Goal: Information Seeking & Learning: Learn about a topic

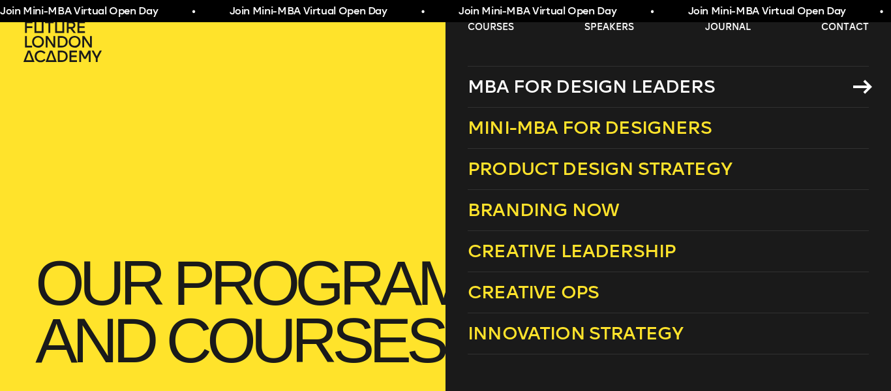
click at [545, 89] on span "MBA for Design Leaders" at bounding box center [591, 87] width 247 height 22
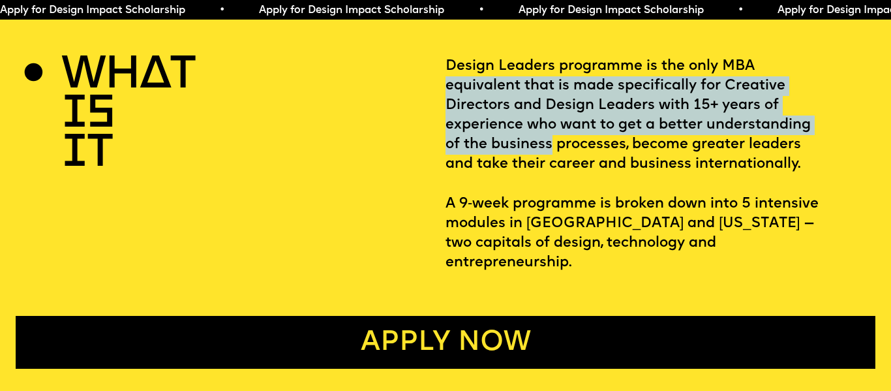
drag, startPoint x: 0, startPoint y: 0, endPoint x: 511, endPoint y: 95, distance: 519.9
click at [511, 95] on p "Design Leaders programme is the only MBA equivalent that is made specifically f…" at bounding box center [660, 165] width 430 height 216
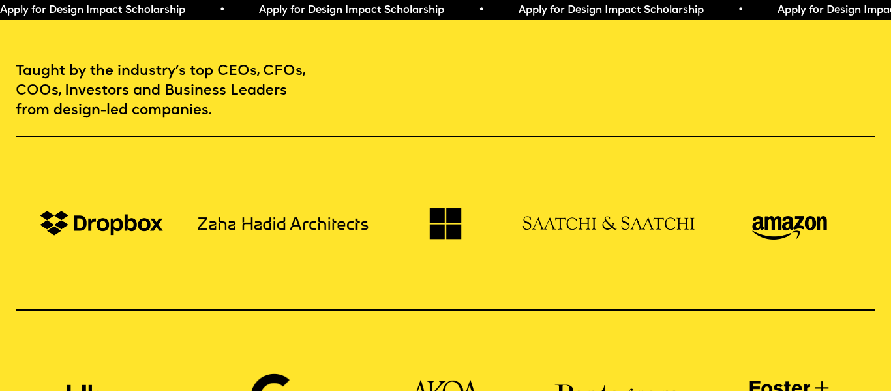
scroll to position [839, 0]
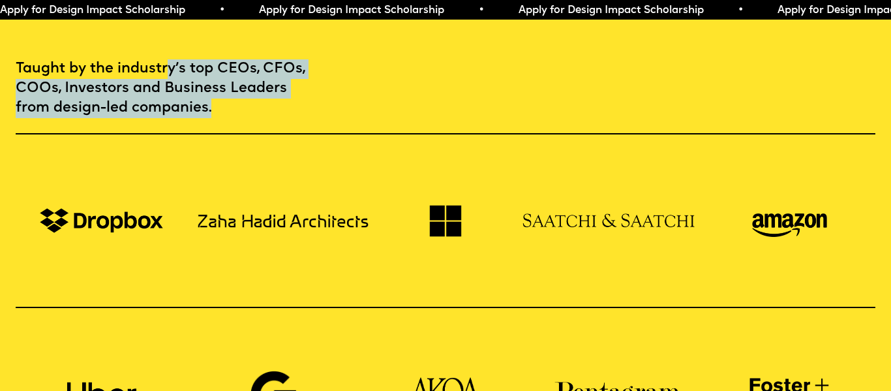
drag, startPoint x: 511, startPoint y: 95, endPoint x: 163, endPoint y: 53, distance: 350.6
click at [163, 59] on div "Taught by the industry’s top CEOs, CFOs, COOs, Investors and Business Leaders f…" at bounding box center [445, 270] width 891 height 422
click at [163, 59] on p "Taught by the industry’s top CEOs, CFOs, COOs, Investors and Business Leaders f…" at bounding box center [163, 88] width 294 height 59
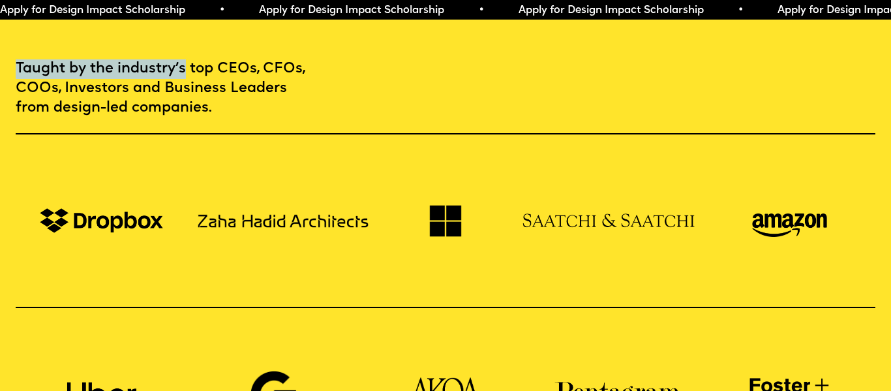
drag, startPoint x: 163, startPoint y: 53, endPoint x: 0, endPoint y: 48, distance: 163.1
click at [0, 59] on div "Taught by the industry’s top CEOs, CFOs, COOs, Investors and Business Leaders f…" at bounding box center [445, 270] width 891 height 422
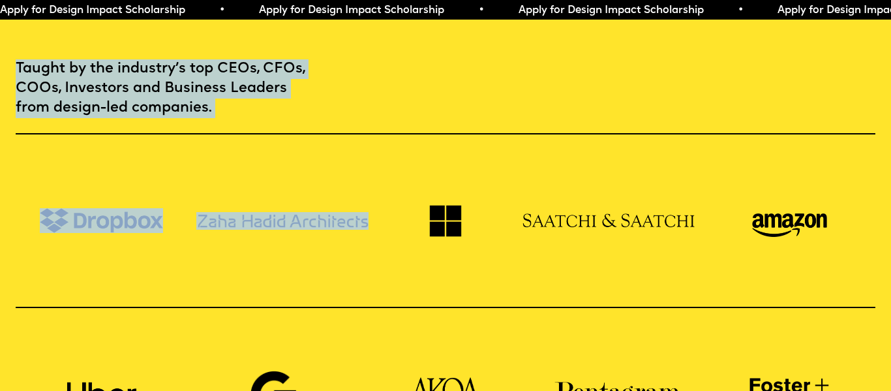
drag, startPoint x: 0, startPoint y: 48, endPoint x: 252, endPoint y: 104, distance: 257.9
click at [252, 104] on div "Taught by the industry’s top CEOs, CFOs, COOs, Investors and Business Leaders f…" at bounding box center [445, 270] width 891 height 422
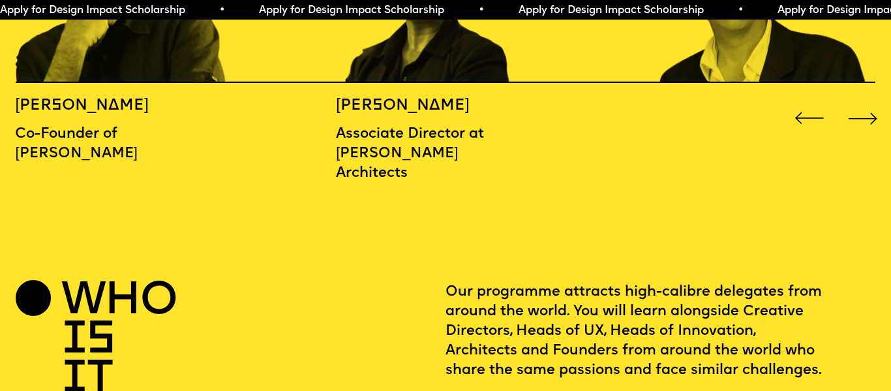
scroll to position [1574, 0]
